Goal: Information Seeking & Learning: Learn about a topic

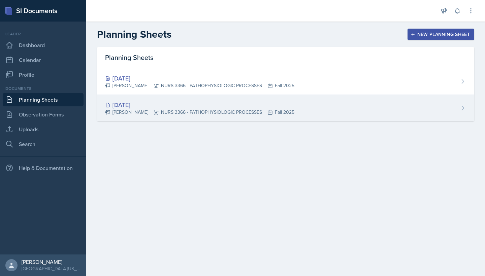
click at [133, 102] on div "[DATE]" at bounding box center [199, 104] width 189 height 9
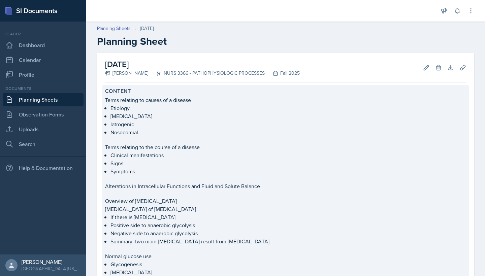
click at [335, 145] on p "Terms relating to the course of a disease" at bounding box center [285, 147] width 361 height 8
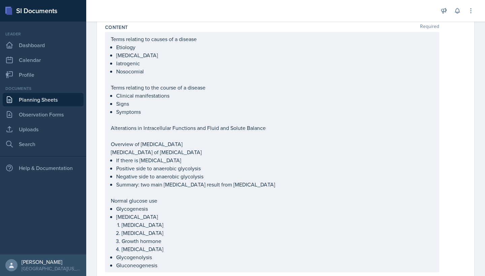
scroll to position [88, 0]
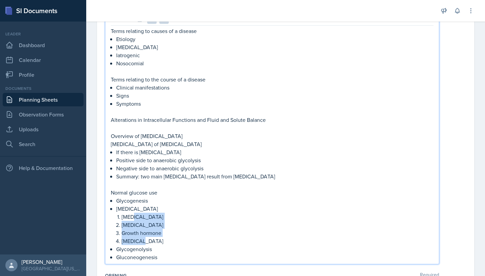
drag, startPoint x: 167, startPoint y: 243, endPoint x: 132, endPoint y: 219, distance: 42.2
click at [132, 219] on ul "Glycogenesis [MEDICAL_DATA] [MEDICAL_DATA] [MEDICAL_DATA] Growth hormone [MEDIC…" at bounding box center [274, 229] width 317 height 65
click at [111, 194] on p "Normal glucose use" at bounding box center [272, 193] width 323 height 8
drag, startPoint x: 111, startPoint y: 194, endPoint x: 159, endPoint y: 260, distance: 81.9
click at [159, 260] on div "Terms relating to causes of a disease Etiology [MEDICAL_DATA] Iatrogenic Nosoco…" at bounding box center [272, 144] width 323 height 234
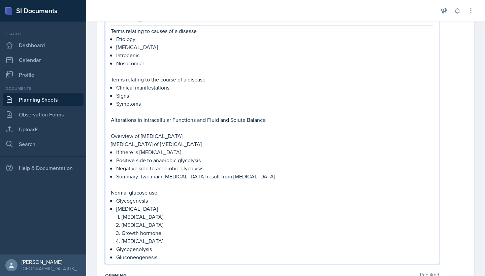
copy div "Normal glucose use Glycogenesis [MEDICAL_DATA] [MEDICAL_DATA] [MEDICAL_DATA] Gr…"
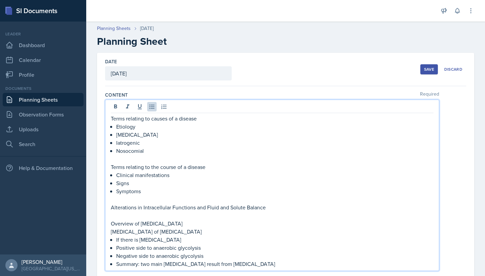
scroll to position [0, 0]
click at [433, 68] on div "Save" at bounding box center [429, 69] width 10 height 5
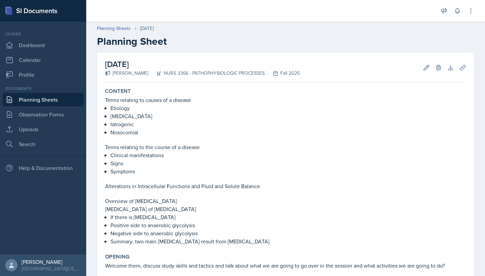
click at [71, 103] on link "Planning Sheets" at bounding box center [43, 99] width 81 height 13
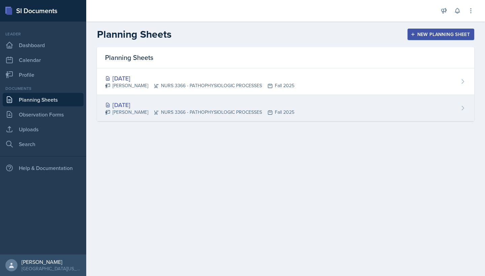
click at [142, 103] on div "[DATE]" at bounding box center [199, 104] width 189 height 9
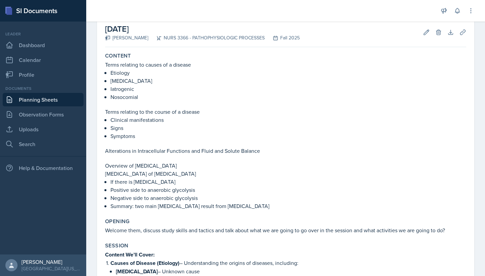
scroll to position [12, 0]
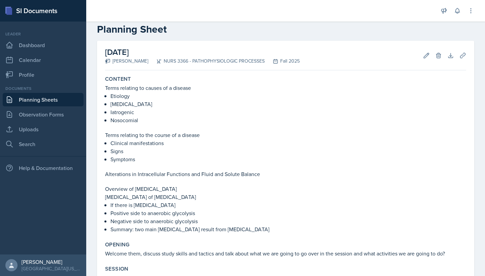
click at [48, 102] on link "Planning Sheets" at bounding box center [43, 99] width 81 height 13
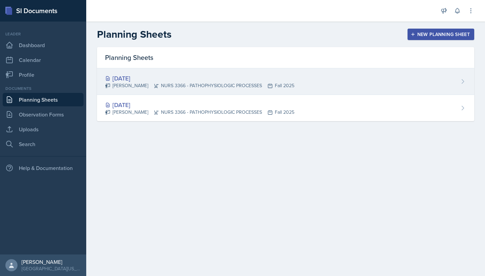
click at [138, 79] on div "[DATE]" at bounding box center [199, 78] width 189 height 9
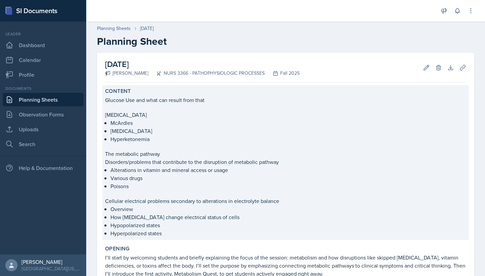
click at [365, 99] on p "Glucose Use and what can result from that" at bounding box center [285, 100] width 361 height 8
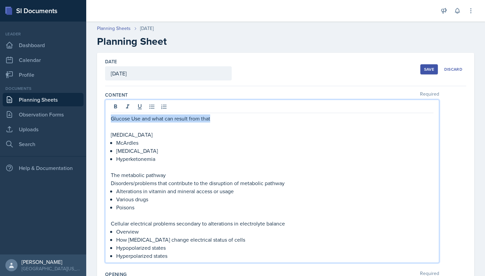
drag, startPoint x: 216, startPoint y: 106, endPoint x: 222, endPoint y: 124, distance: 18.3
click at [222, 124] on div "Glucose Use and what can result from that [MEDICAL_DATA] McArdles [MEDICAL_DATA…" at bounding box center [272, 188] width 323 height 146
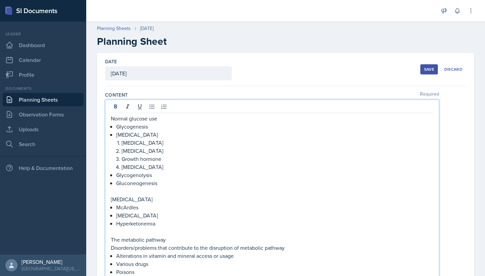
click at [283, 85] on div "Date [DATE] [DATE] 27 28 29 30 31 1 2 3 4 5 6 7 8 9 10 11 12 13 14 15 16 17 18 …" at bounding box center [285, 69] width 361 height 33
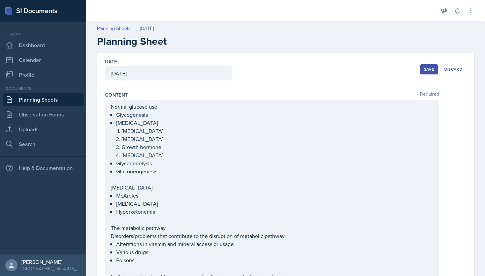
click at [430, 67] on div "Save" at bounding box center [429, 69] width 10 height 5
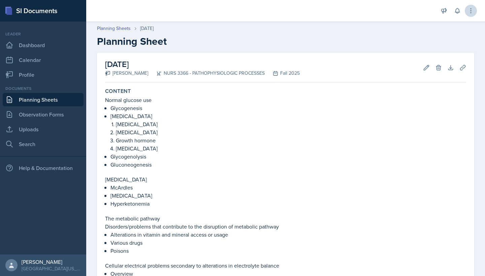
click at [468, 11] on icon at bounding box center [471, 10] width 7 height 7
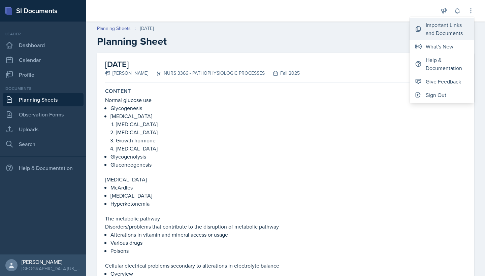
click at [435, 34] on div "Important Links and Documents" at bounding box center [447, 29] width 43 height 16
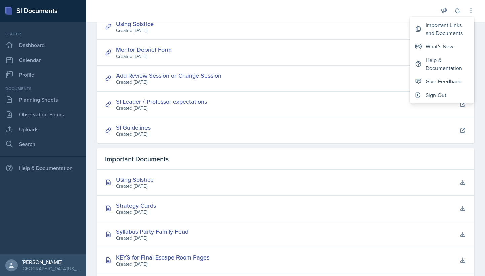
scroll to position [82, 0]
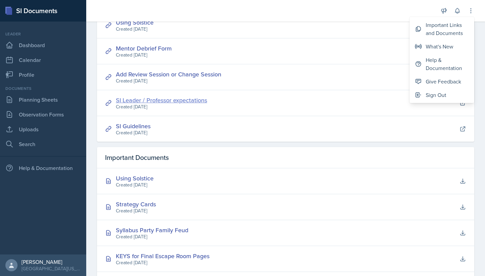
click at [183, 100] on link "SI Leader / Professor expectations" at bounding box center [161, 100] width 91 height 8
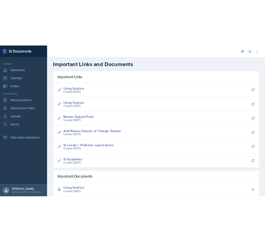
scroll to position [0, 0]
